Goal: Information Seeking & Learning: Learn about a topic

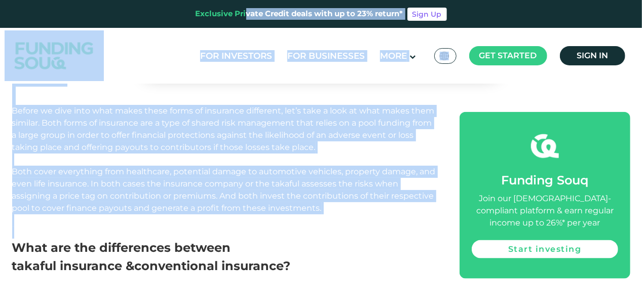
scroll to position [565, 0]
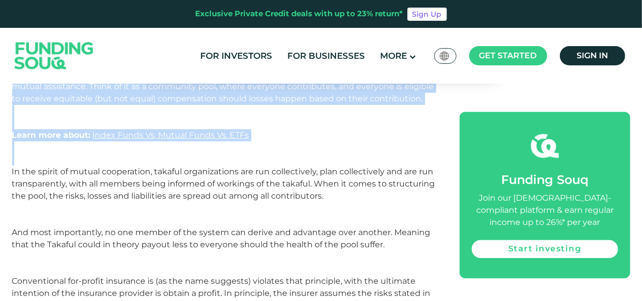
click at [164, 146] on div "When it comes to insurance, the differences between conventional insurance and …" at bounding box center [224, 259] width 425 height 1282
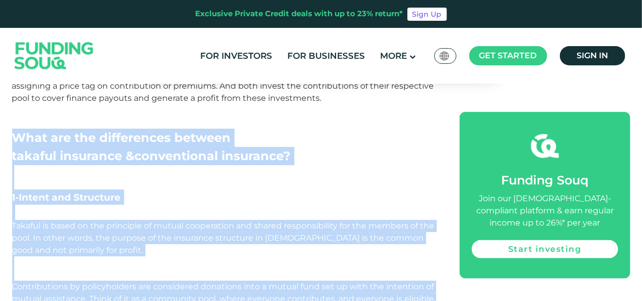
scroll to position [697, 0]
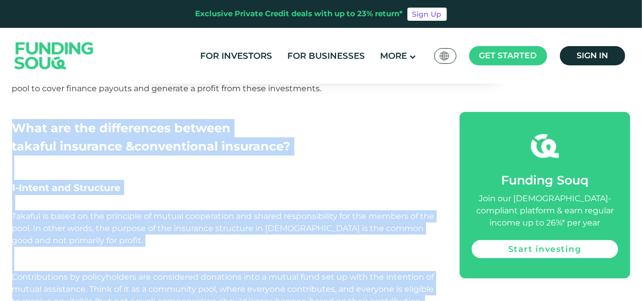
click at [137, 180] on h3 "1-Intent and Structure" at bounding box center [224, 195] width 425 height 30
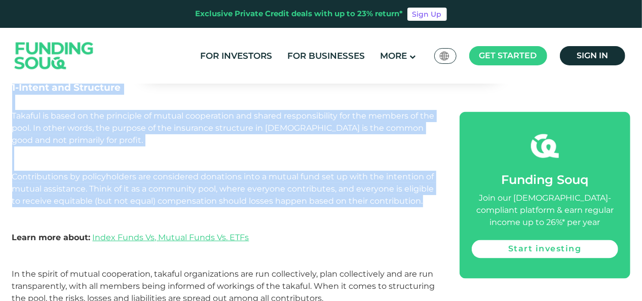
drag, startPoint x: 11, startPoint y: 114, endPoint x: 427, endPoint y: 191, distance: 423.0
copy div "What are the differences between takaful insurance & conventional insurance? 1-…"
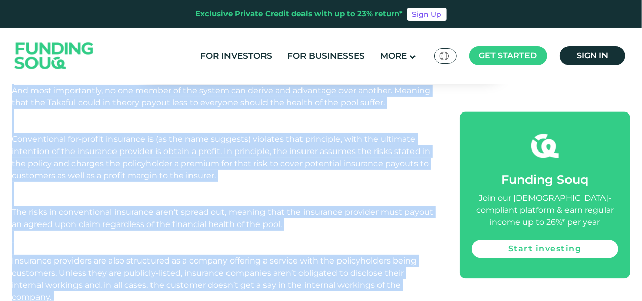
scroll to position [1066, 0]
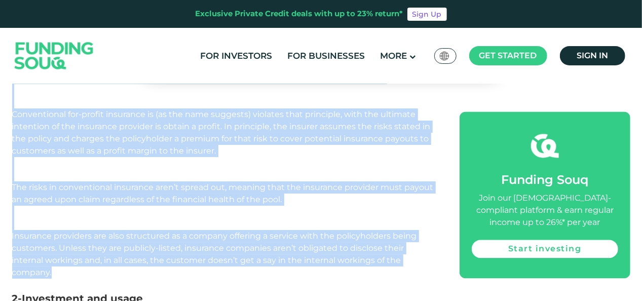
drag, startPoint x: 11, startPoint y: 160, endPoint x: 419, endPoint y: 250, distance: 417.4
click at [419, 250] on section "Home Blog Shariah Compliance [DATE]" at bounding box center [321, 241] width 628 height 2026
copy div "Lo ips dolors am consec adipiscinge, seddoei temporincidid utl etd magnaaliquae…"
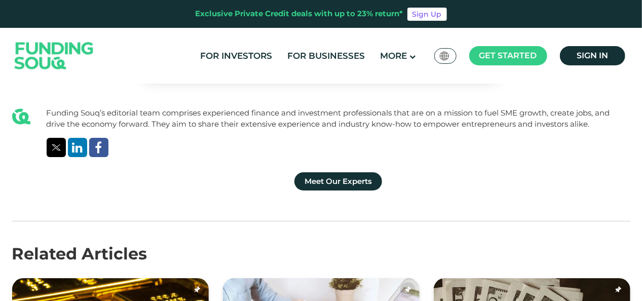
scroll to position [1552, 0]
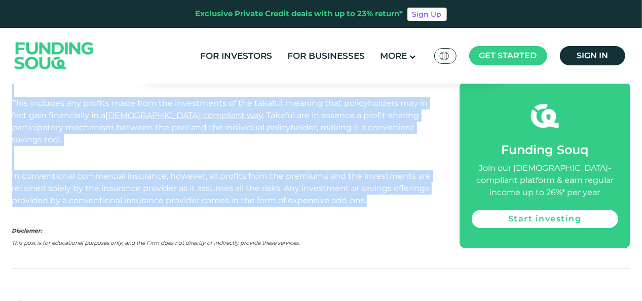
drag, startPoint x: 12, startPoint y: 174, endPoint x: 374, endPoint y: 156, distance: 362.2
copy div "8-Loremipsum dol sitam Cons adipiscingel sed Doeiusm temporinc utla etdolo magn…"
